Goal: Information Seeking & Learning: Learn about a topic

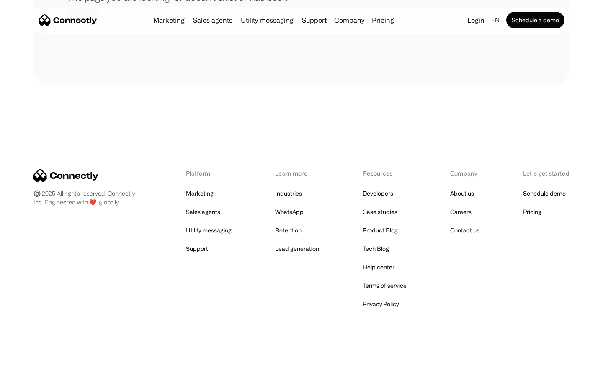
scroll to position [153, 0]
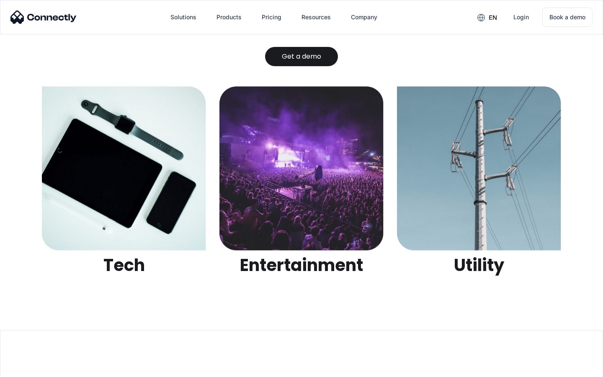
scroll to position [2640, 0]
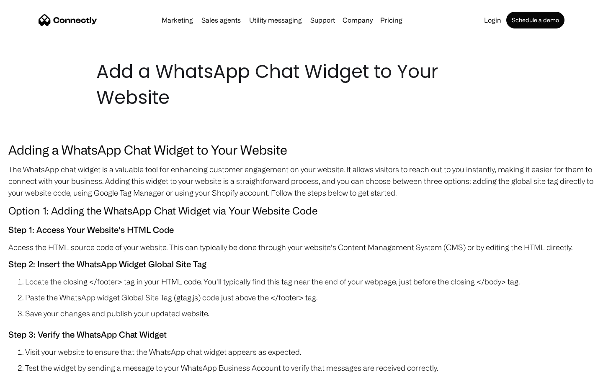
scroll to position [2329, 0]
